Goal: Task Accomplishment & Management: Manage account settings

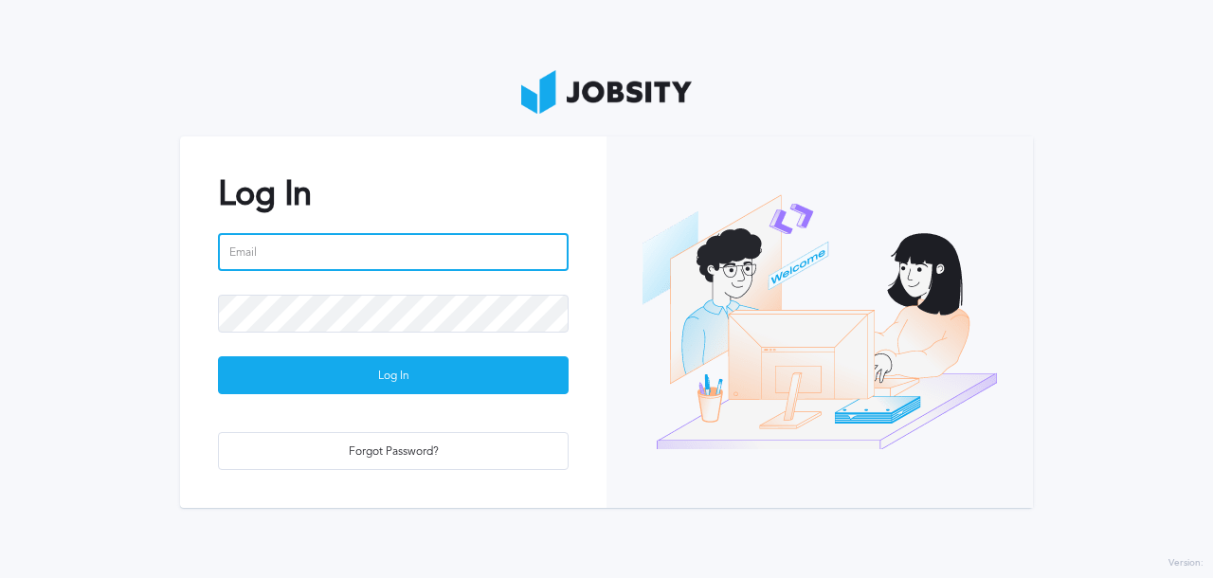
click at [374, 260] on input "email" at bounding box center [393, 252] width 351 height 38
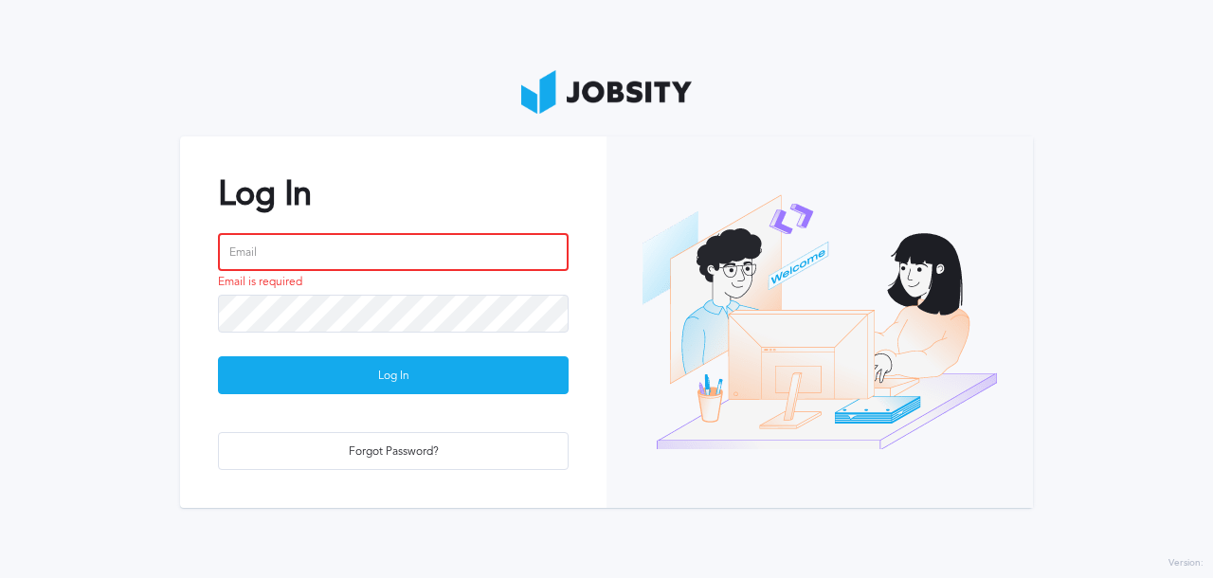
type input "[PERSON_NAME][EMAIL_ADDRESS][DOMAIN_NAME]"
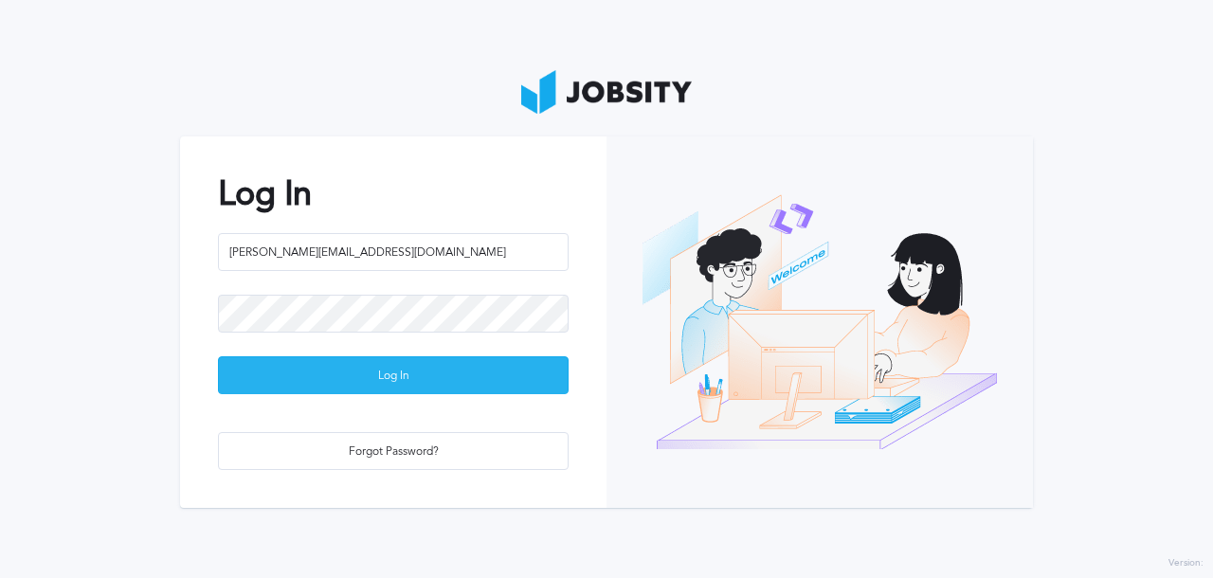
click at [451, 383] on div "Log In" at bounding box center [393, 376] width 349 height 38
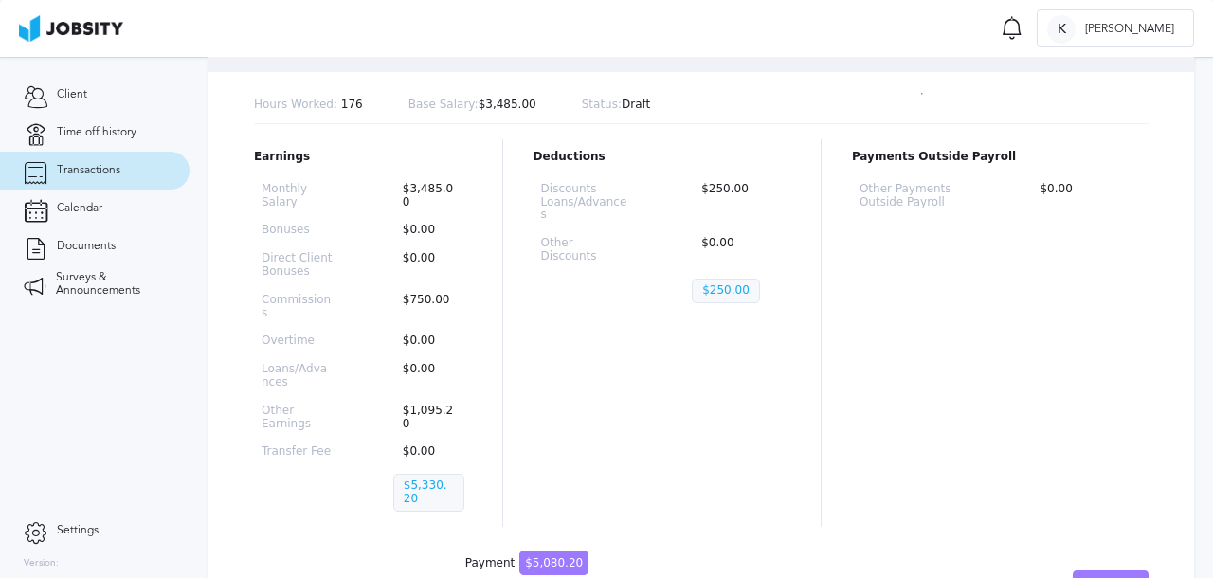
scroll to position [207, 0]
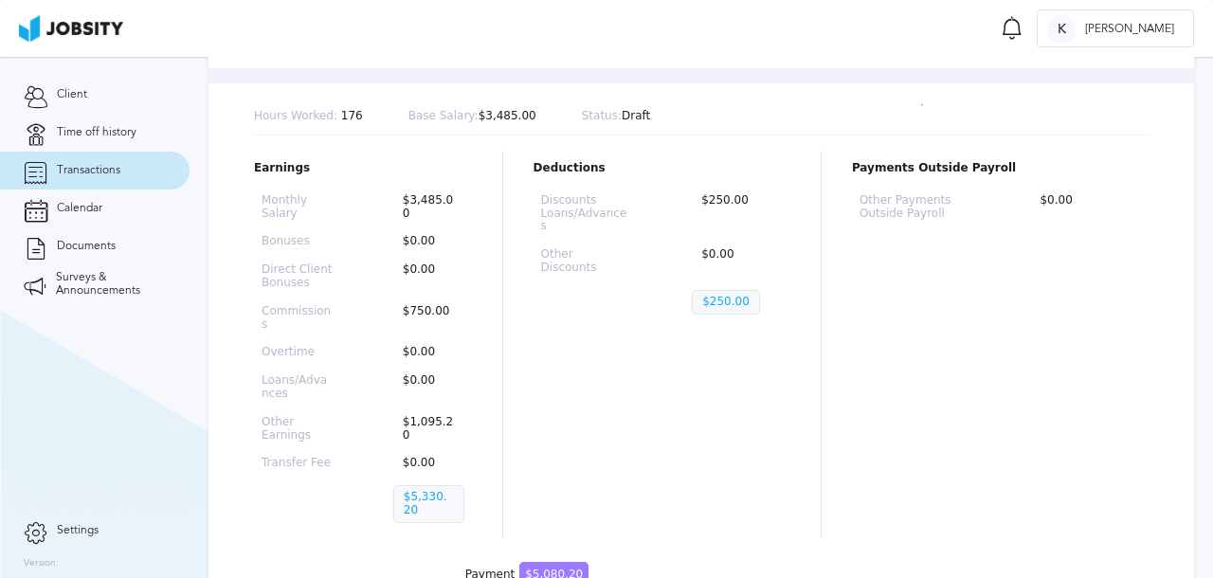
scroll to position [185, 0]
